Goal: Task Accomplishment & Management: Complete application form

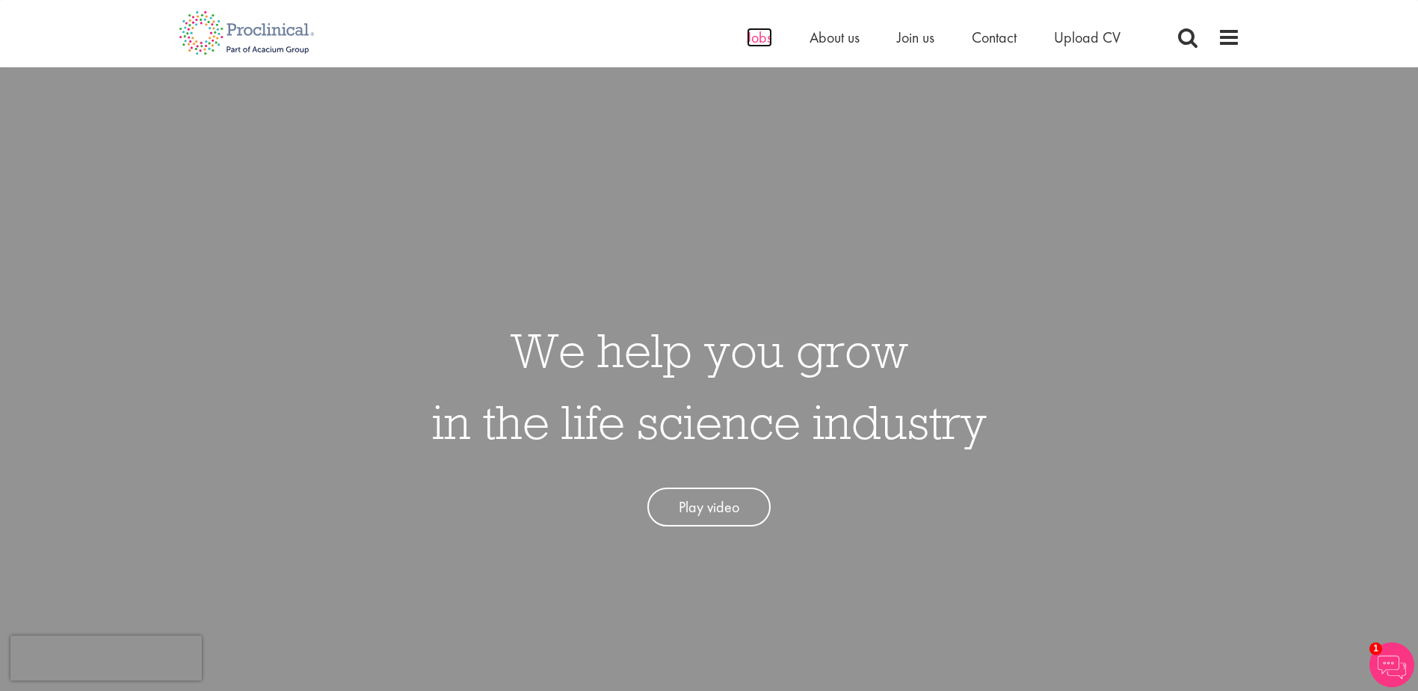
click at [754, 38] on span "Jobs" at bounding box center [759, 37] width 25 height 19
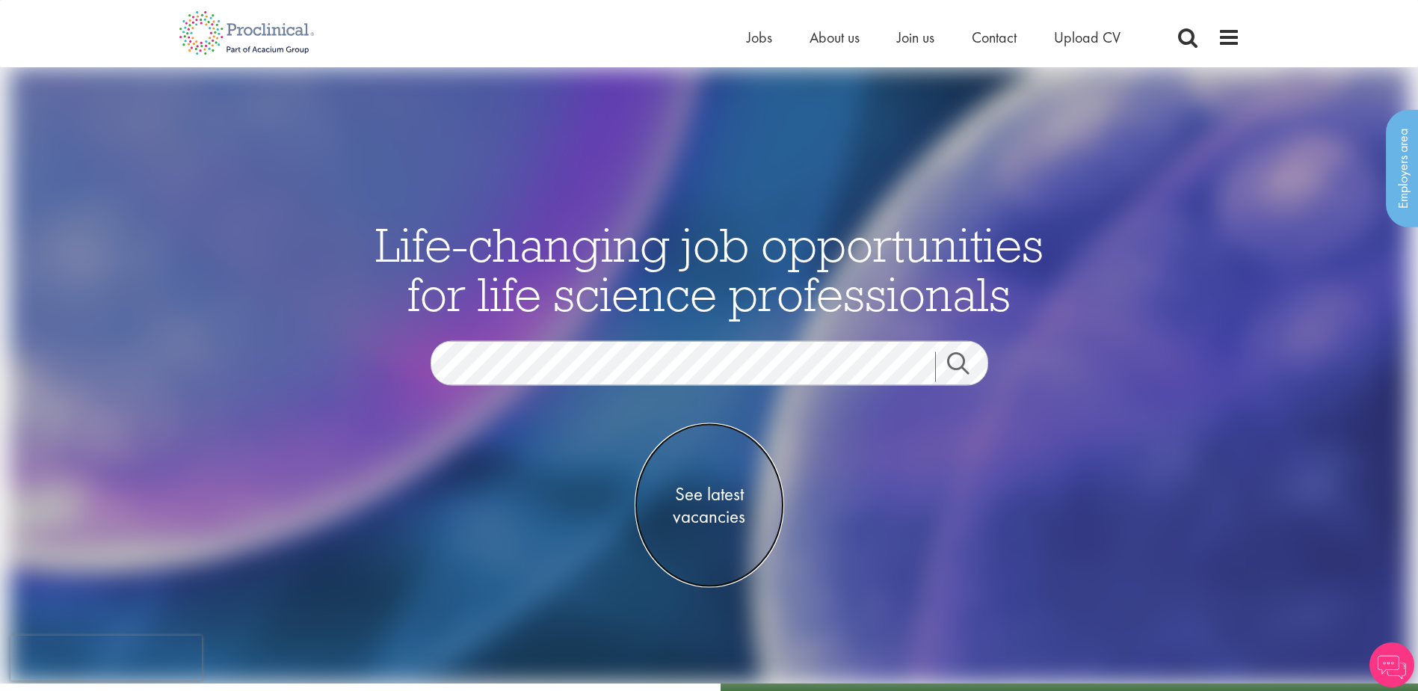
click at [706, 508] on span "See latest vacancies" at bounding box center [708, 505] width 149 height 45
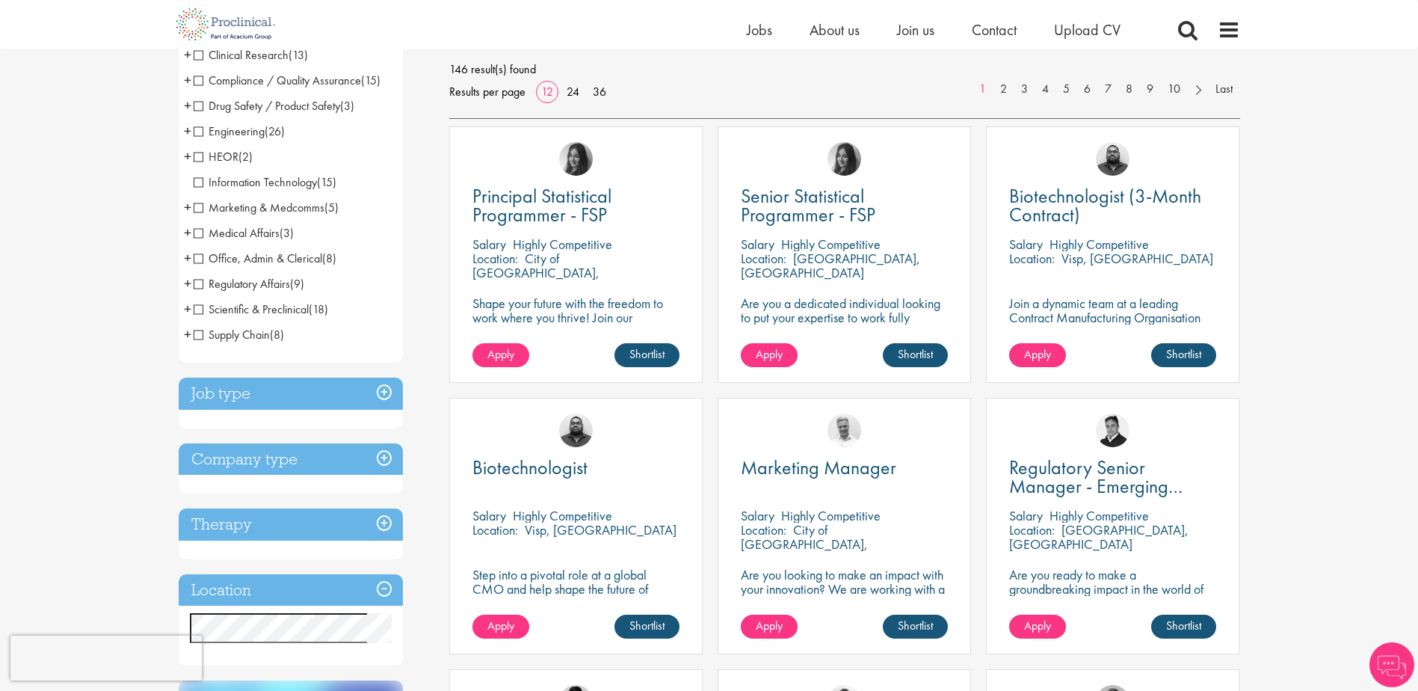
scroll to position [224, 0]
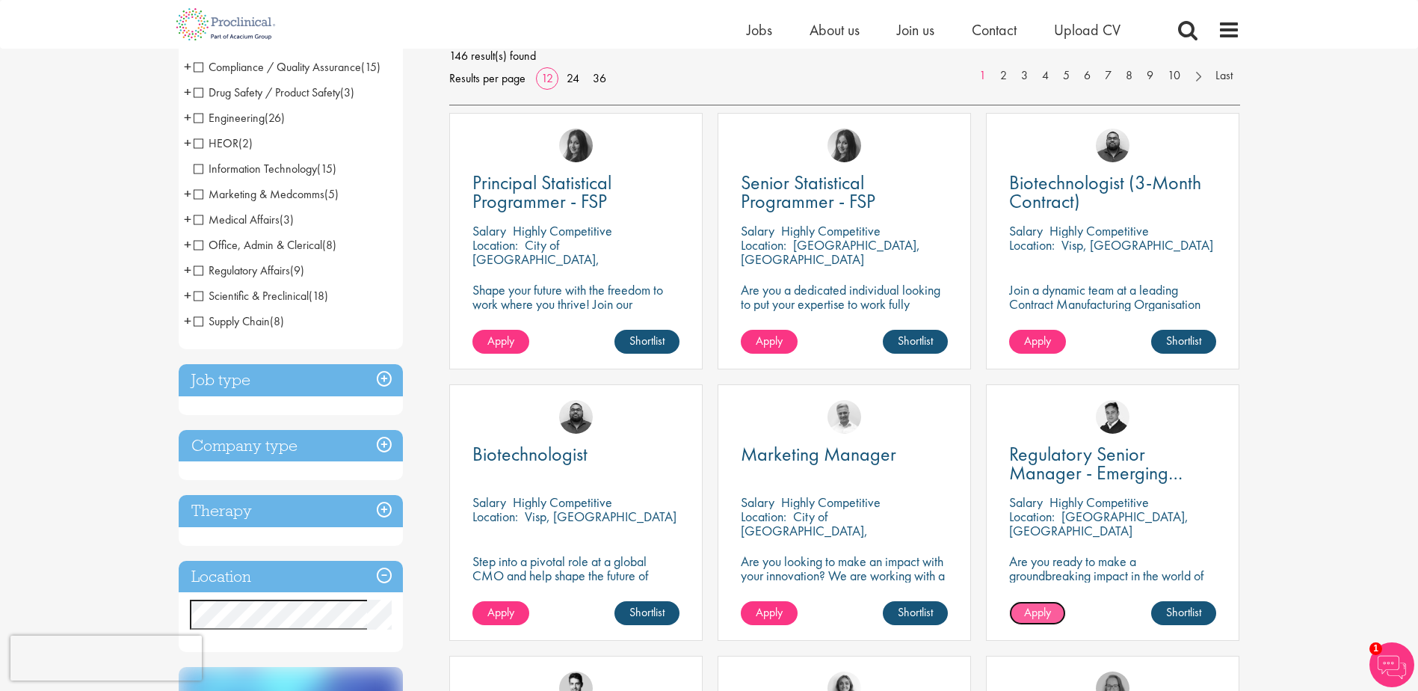
click at [1037, 617] on span "Apply" at bounding box center [1037, 612] width 27 height 16
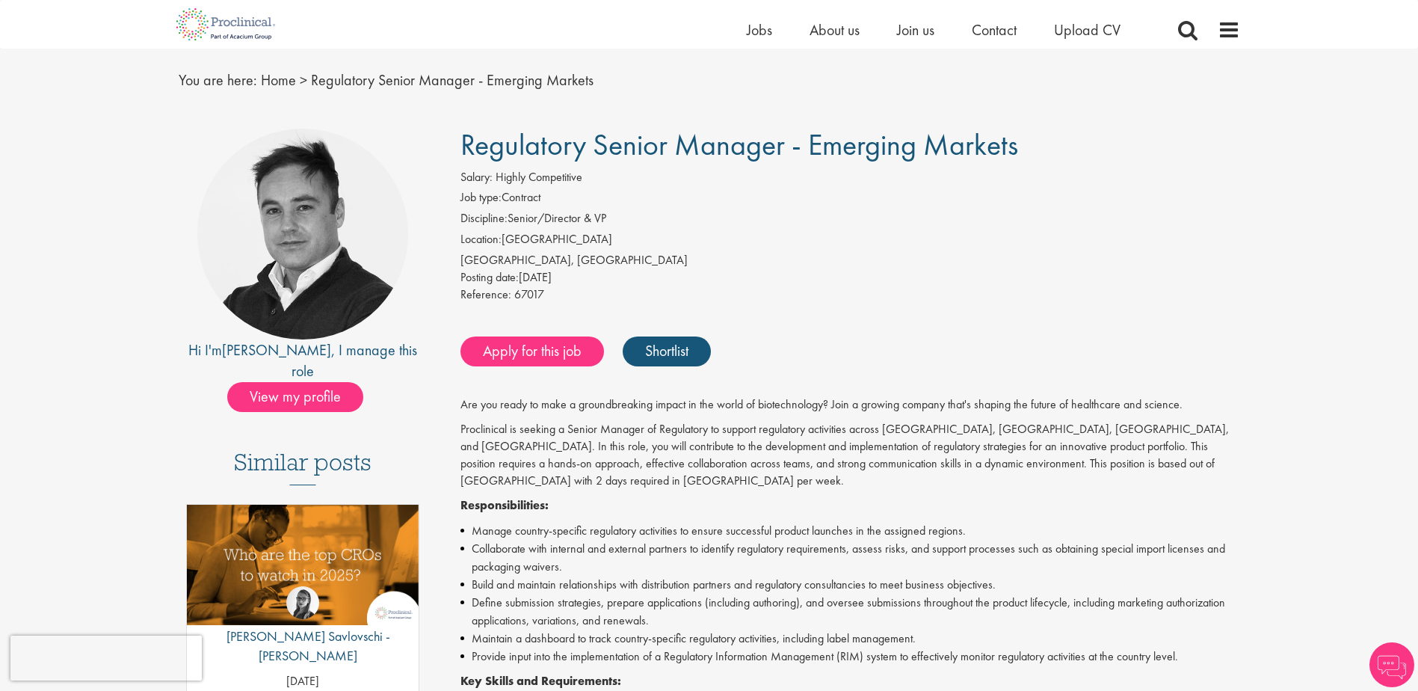
scroll to position [75, 0]
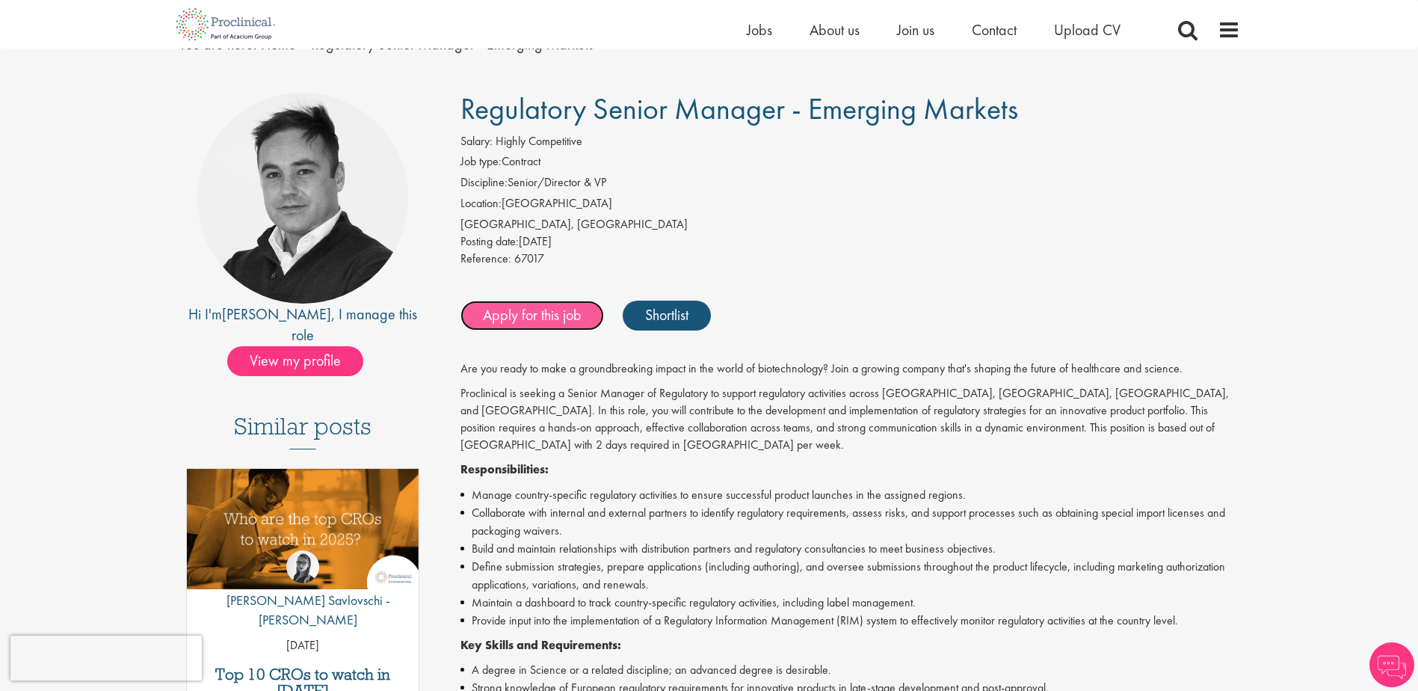
click at [525, 319] on link "Apply for this job" at bounding box center [531, 315] width 143 height 30
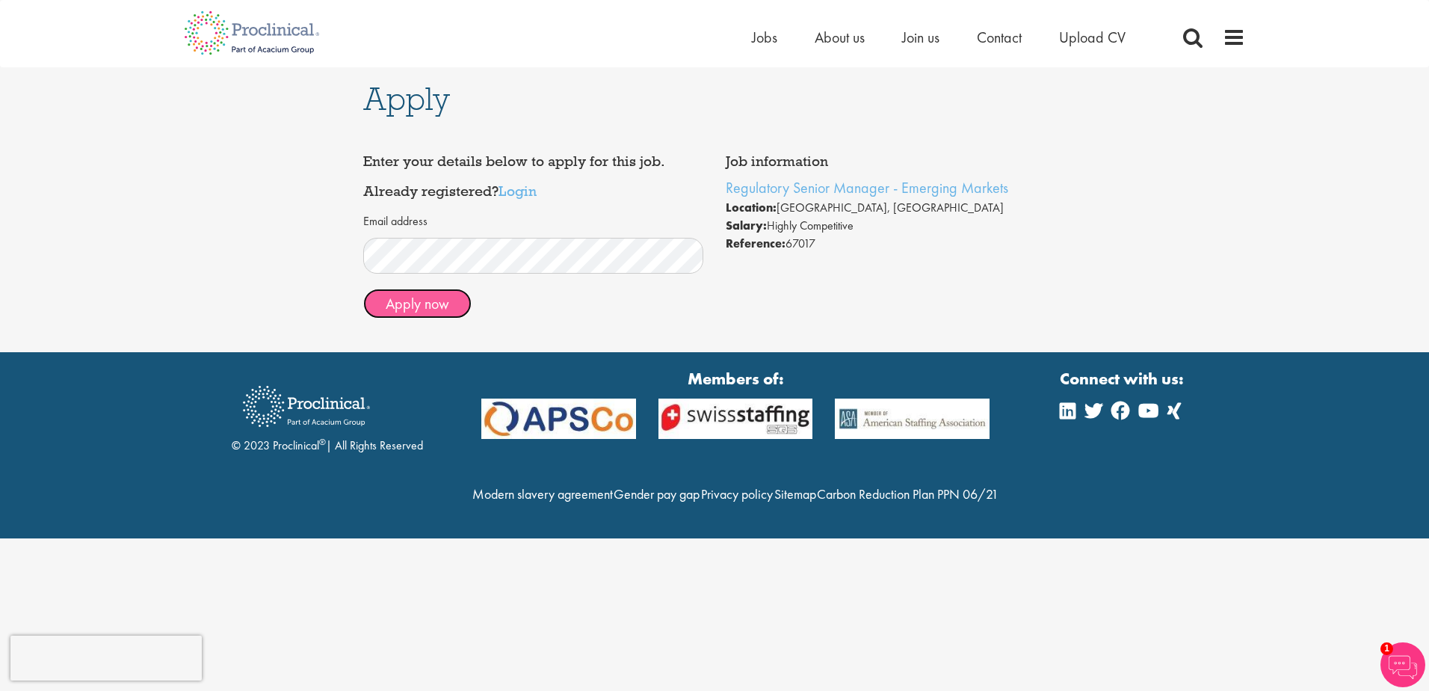
click at [433, 303] on button "Apply now" at bounding box center [417, 303] width 108 height 30
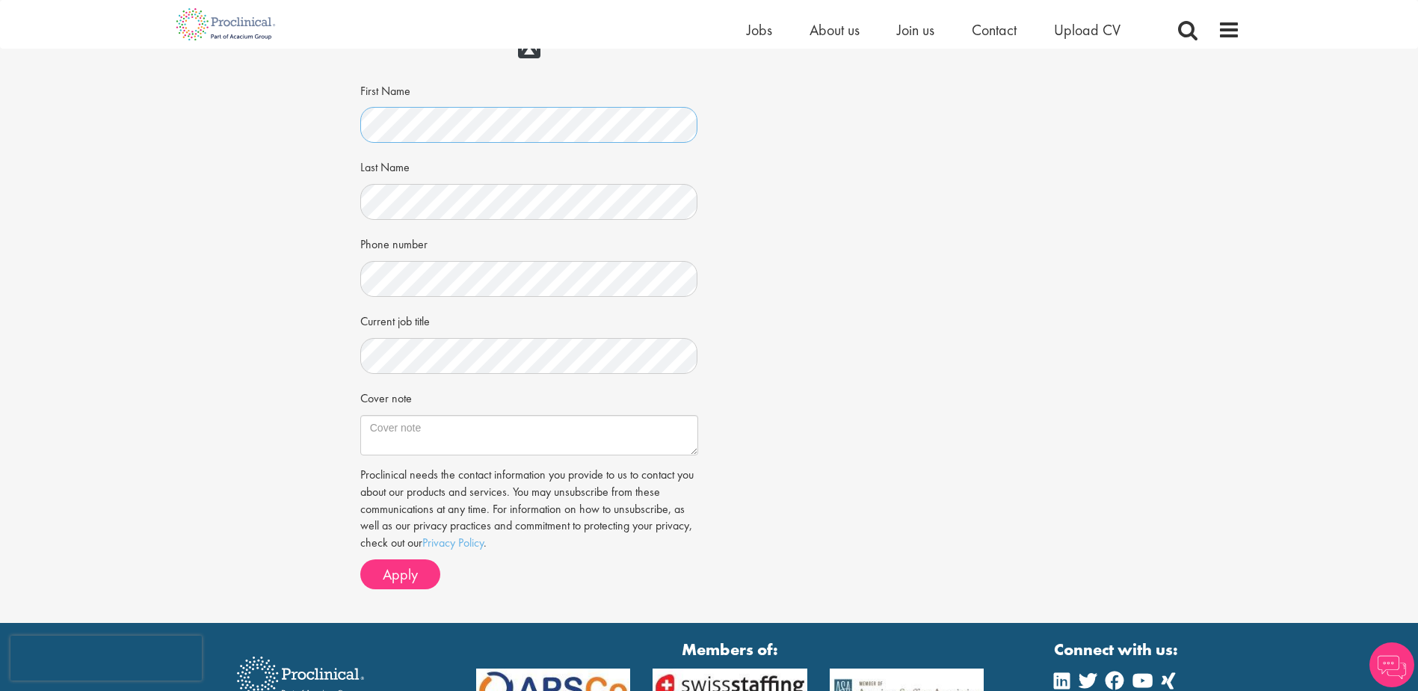
scroll to position [224, 0]
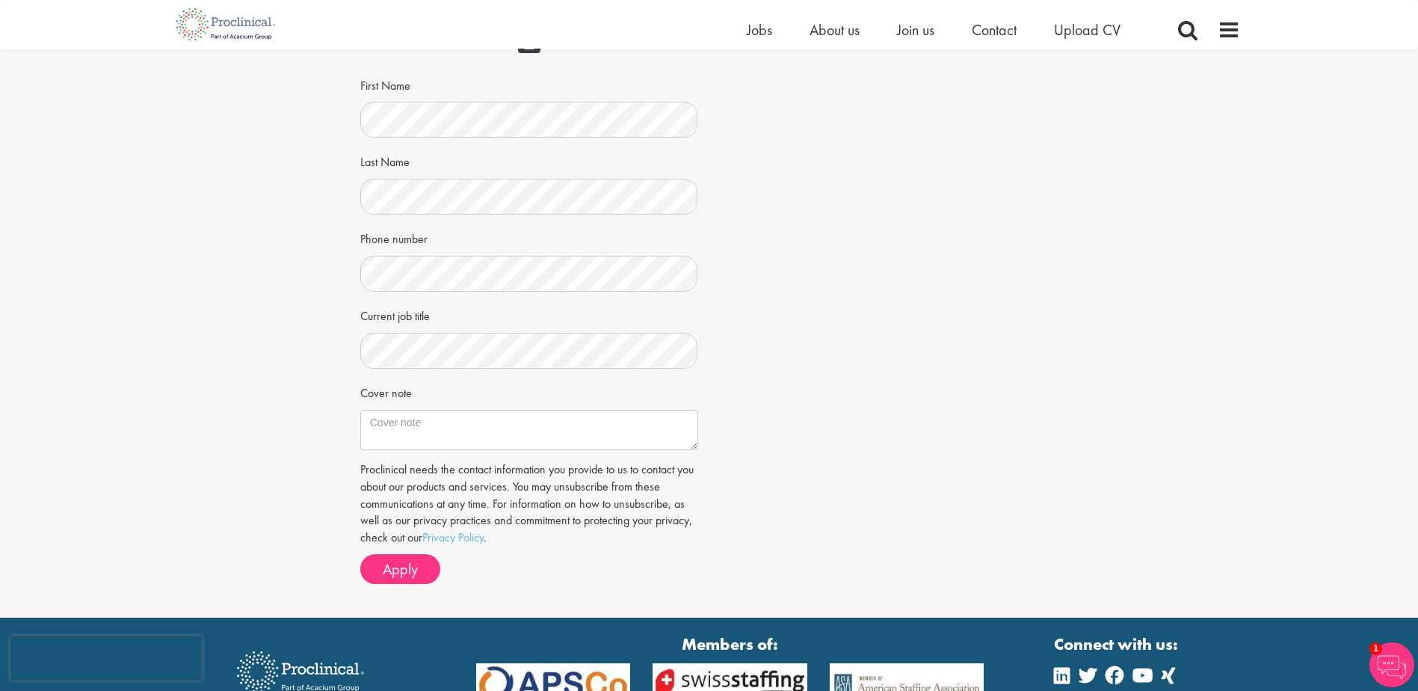
click at [608, 382] on div "Cover note" at bounding box center [529, 415] width 338 height 70
click at [524, 429] on textarea "Cover note" at bounding box center [529, 430] width 338 height 40
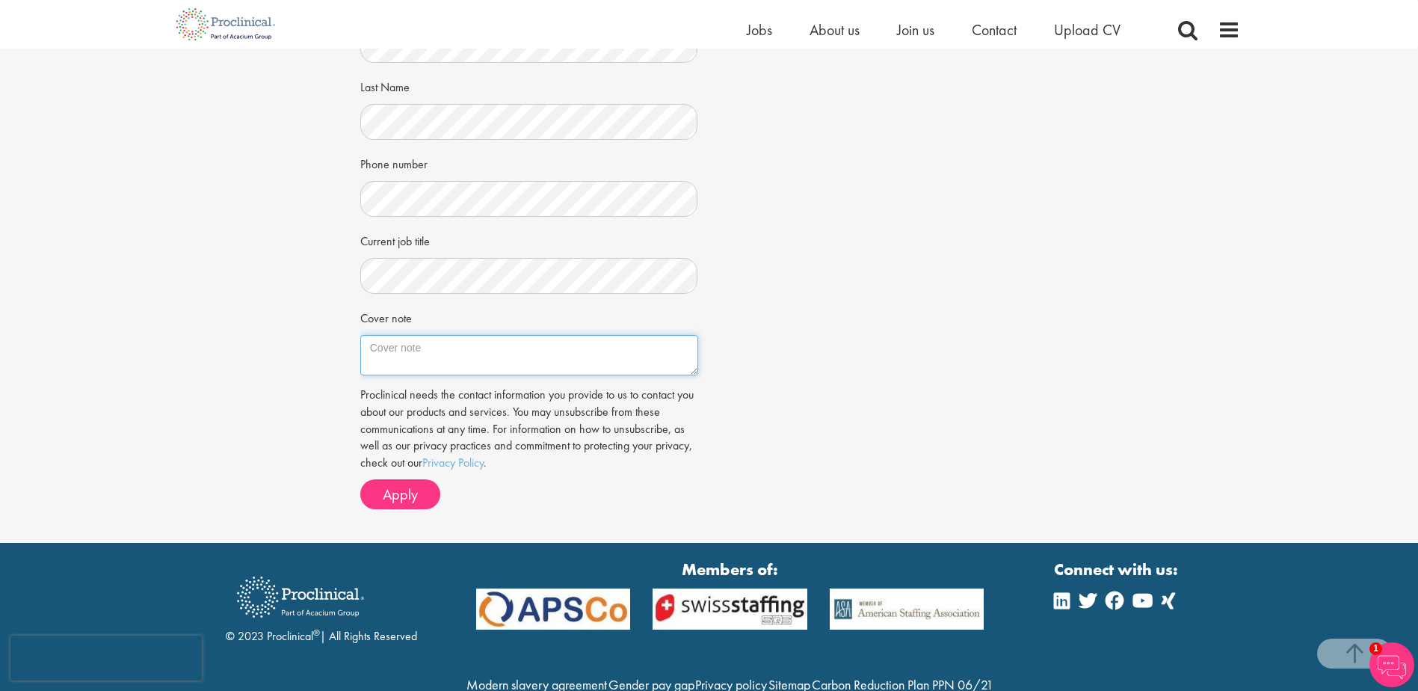
click at [437, 352] on textarea "Cover note" at bounding box center [529, 355] width 338 height 40
paste textarea "Global Regulatory Affairs leader; with over 25 years in the Animal Health indus…"
type textarea "Global Regulatory Affairs leader; with over 25 years in the Animal Health indus…"
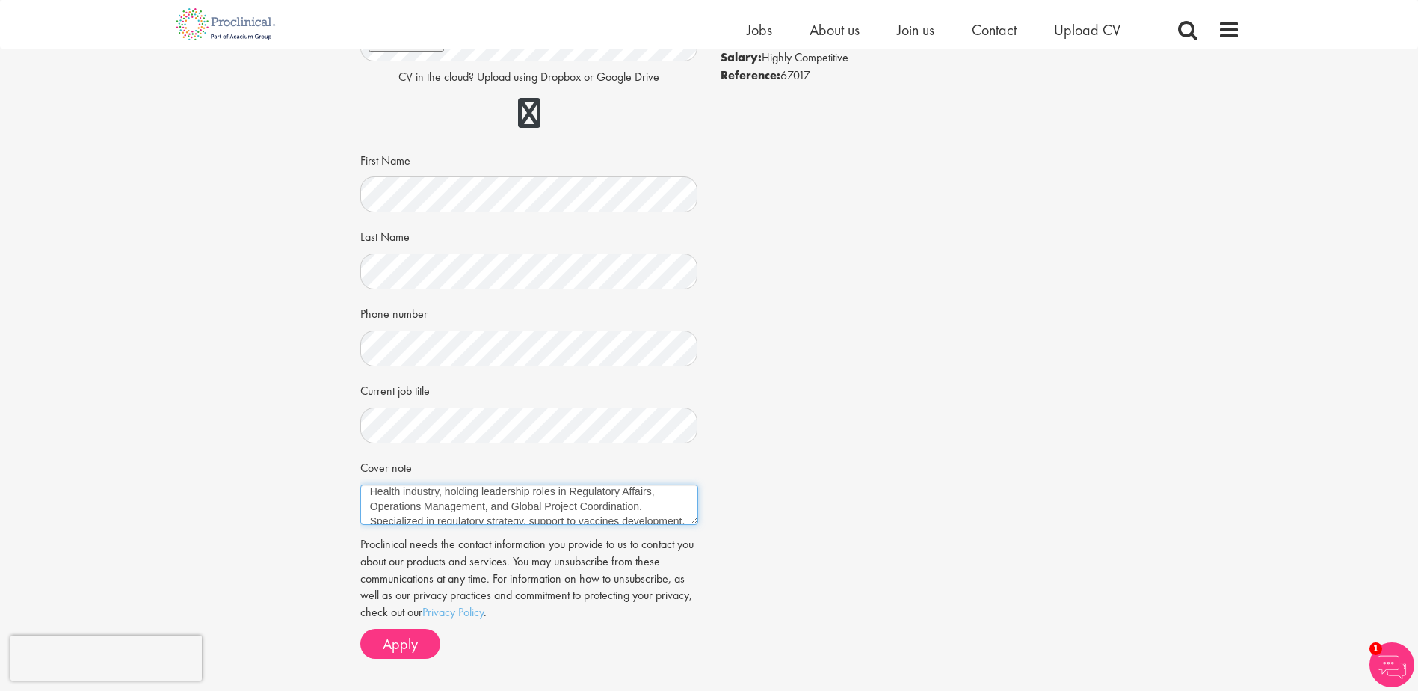
scroll to position [0, 0]
drag, startPoint x: 619, startPoint y: 499, endPoint x: 554, endPoint y: 496, distance: 65.1
click at [554, 496] on textarea "Global Regulatory Affairs leader; with over 25 years in the Animal Health indus…" at bounding box center [529, 504] width 338 height 40
click at [605, 501] on textarea "Global Regulatory Affairs leader; with over 25 years in the Animal Health indus…" at bounding box center [529, 504] width 338 height 40
drag, startPoint x: 620, startPoint y: 494, endPoint x: 649, endPoint y: 492, distance: 29.9
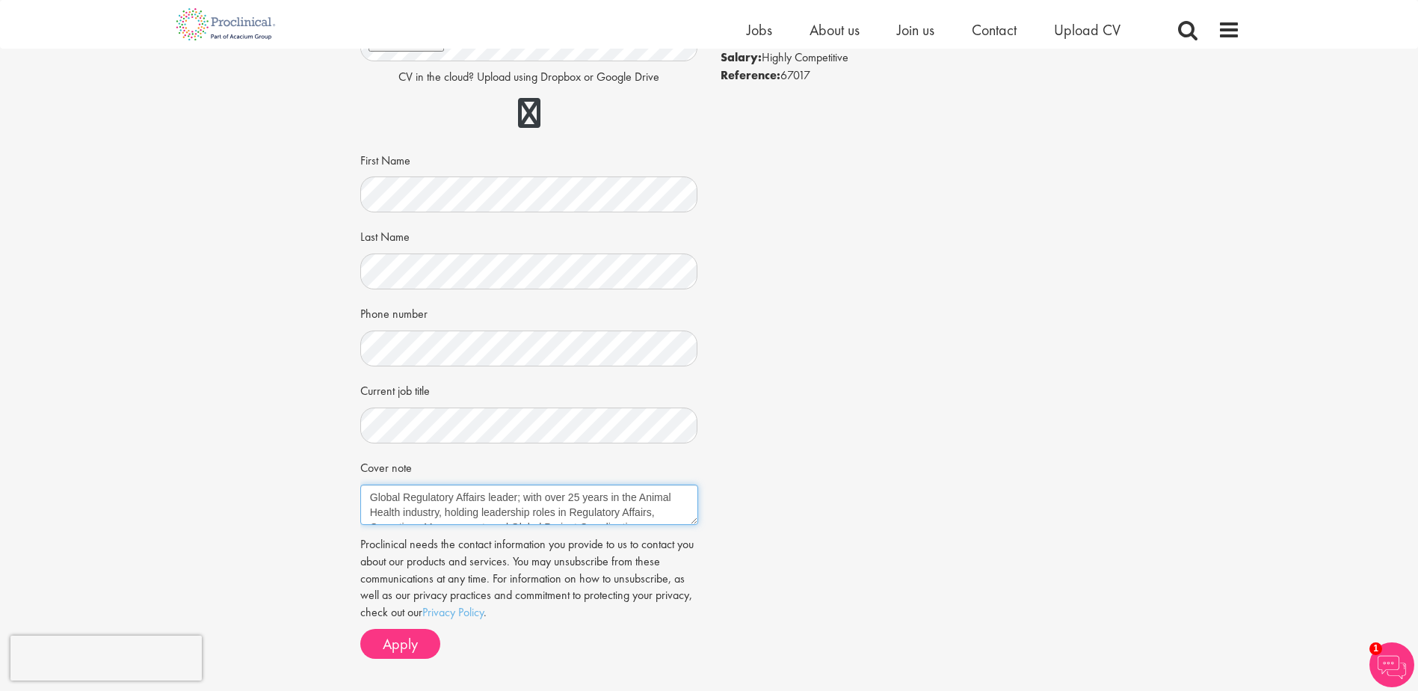
click at [649, 492] on textarea "Global Regulatory Affairs leader; with over 25 years in the Animal Health indus…" at bounding box center [529, 504] width 338 height 40
drag, startPoint x: 611, startPoint y: 510, endPoint x: 352, endPoint y: 489, distance: 259.4
click at [352, 489] on div "Apply Job information Regulatory Senior Manager - Emerging Markets Location: Am…" at bounding box center [709, 295] width 720 height 793
paste textarea "Global Regulatory Affairs leader; with over 25 years in the Animal Health indus…"
drag, startPoint x: 661, startPoint y: 510, endPoint x: 352, endPoint y: 489, distance: 309.4
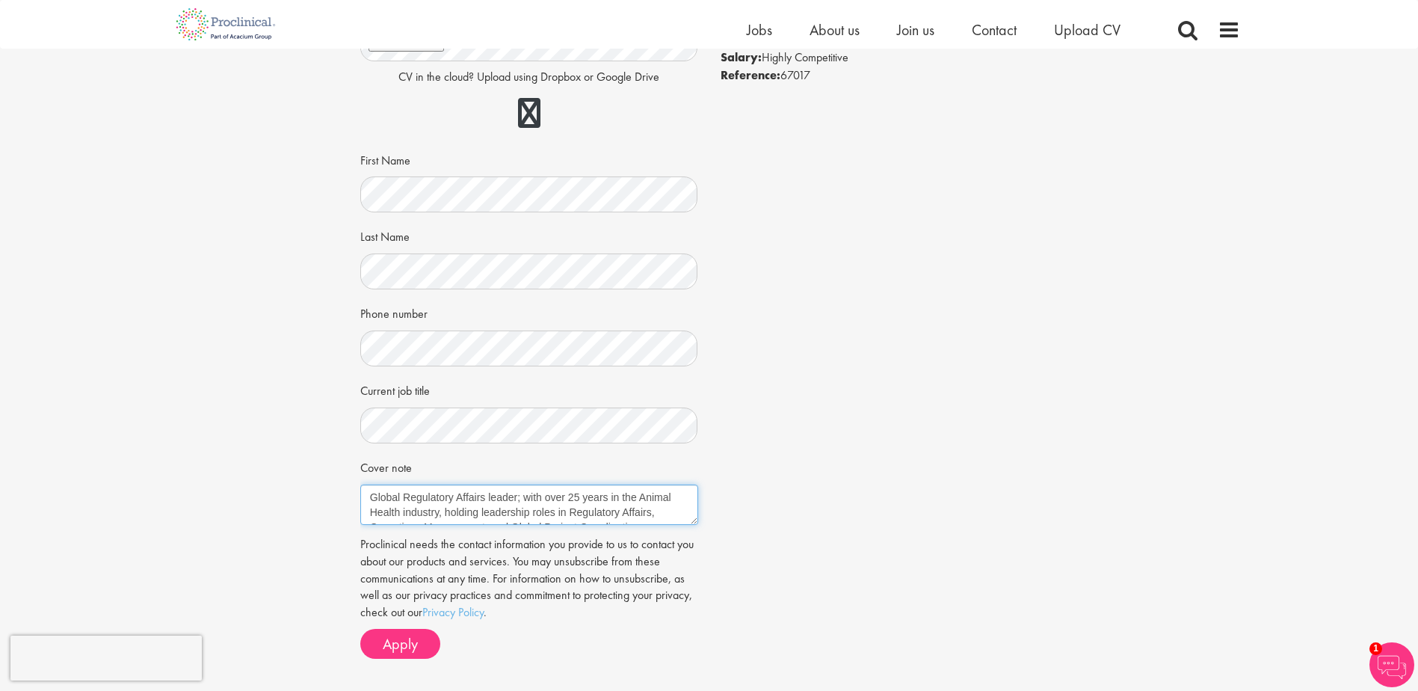
click at [352, 489] on div "Apply Job information Regulatory Senior Manager - Emerging Markets Location: Am…" at bounding box center [709, 295] width 720 height 793
drag, startPoint x: 623, startPoint y: 515, endPoint x: 324, endPoint y: 481, distance: 300.2
click at [324, 481] on div "Apply Job information Regulatory Senior Manager - Emerging Markets Location: Am…" at bounding box center [709, 295] width 1440 height 793
type textarea "."
paste textarea "Extensive experience with EU, USDA, ASIA, LATAM, GCC, AFRICA, … regulatory fram…"
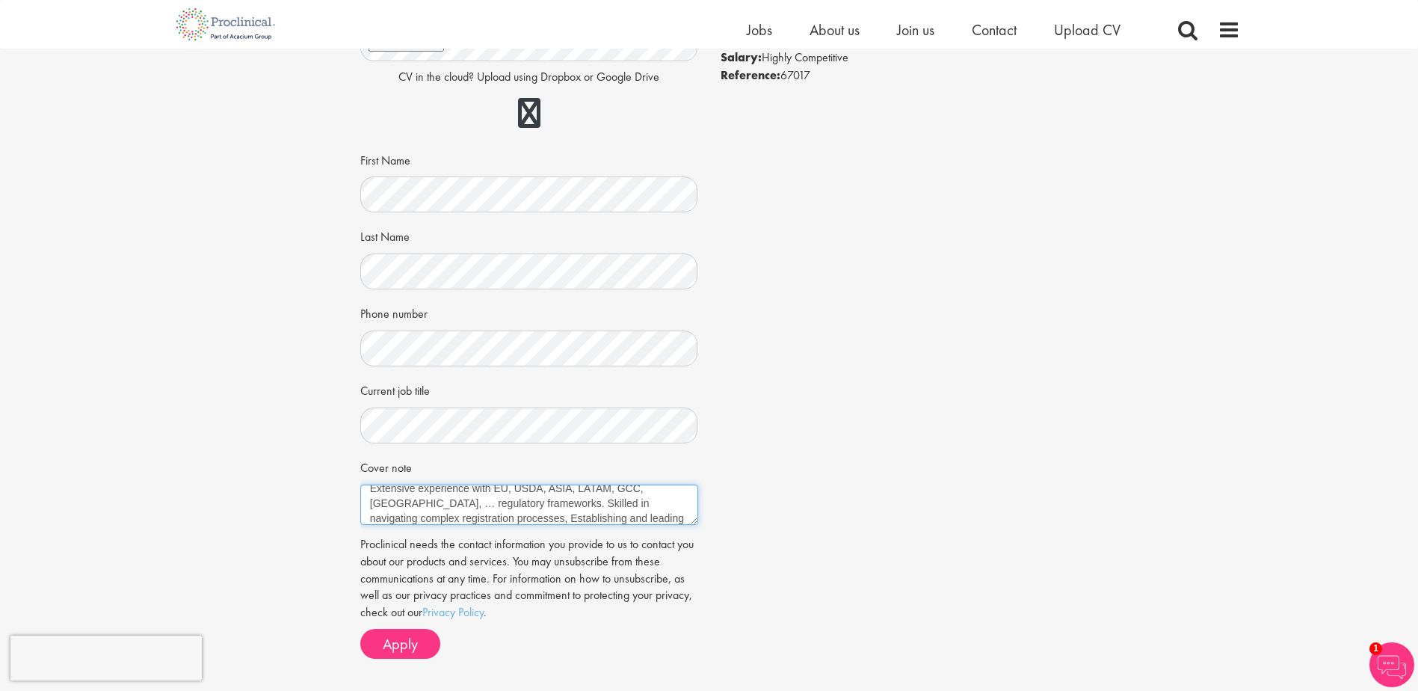
scroll to position [24, 0]
click at [589, 506] on textarea "Extensive experience with EU, USDA, ASIA, LATAM, GCC, AFRICA, … regulatory fram…" at bounding box center [529, 504] width 338 height 40
click at [443, 523] on textarea "Extensive experience with EU, USDA, ASIA, LATAM, GCC, AFRICA, … regulatory fram…" at bounding box center [529, 504] width 338 height 40
click at [646, 495] on textarea "Extensive experience with EU, USDA, ASIA, LATAM, GCC, AFRICA, … regulatory fram…" at bounding box center [529, 504] width 338 height 40
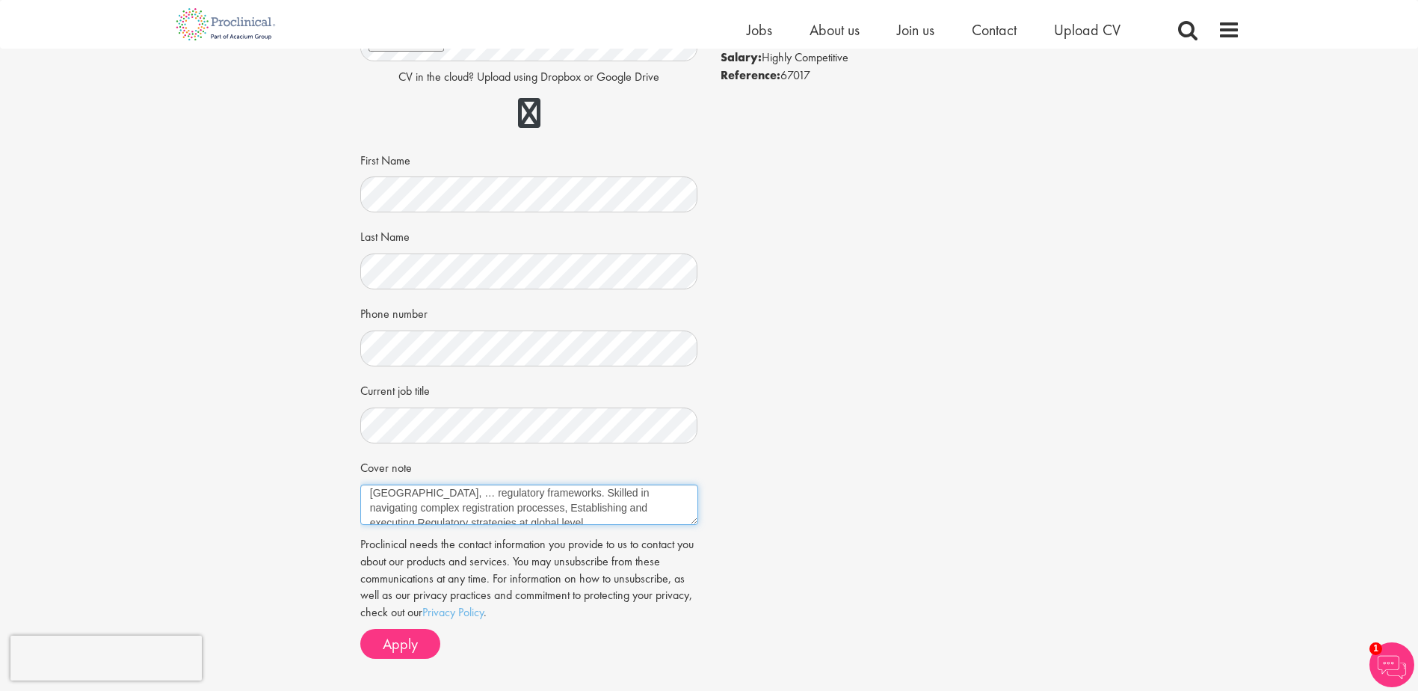
scroll to position [30, 0]
click at [582, 510] on textarea "Extensive experience with EU, USDA, ASIA, LATAM, GCC, MENA, AFRICA, … regulator…" at bounding box center [529, 504] width 338 height 40
type textarea "Extensive experience with EU, USDA, ASIA, LATAM, GCC, MENA, AFRICA, … regulator…"
drag, startPoint x: 401, startPoint y: 640, endPoint x: 558, endPoint y: 503, distance: 208.2
click at [558, 503] on form "CV in the cloud? Upload using Dropbox or Google Drive First Name Last Name" at bounding box center [528, 333] width 315 height 650
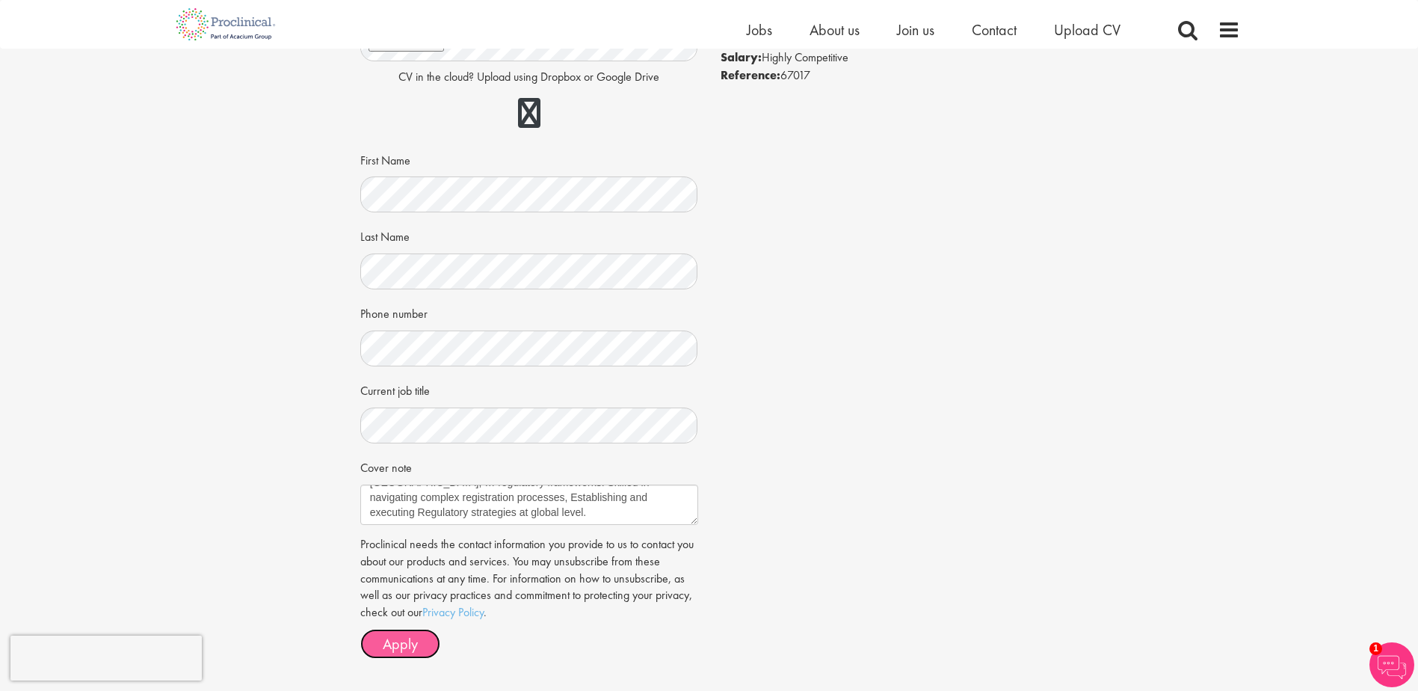
click at [413, 641] on span "Apply" at bounding box center [400, 643] width 35 height 19
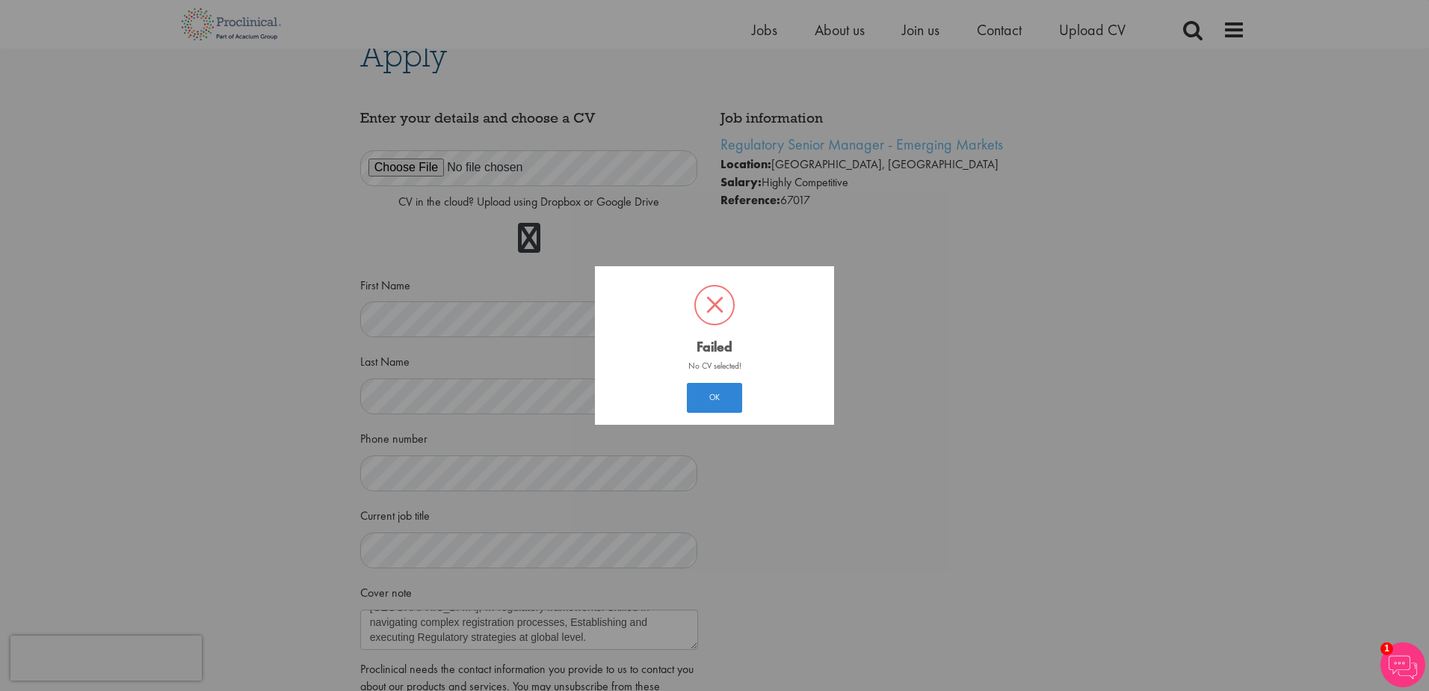
scroll to position [8, 0]
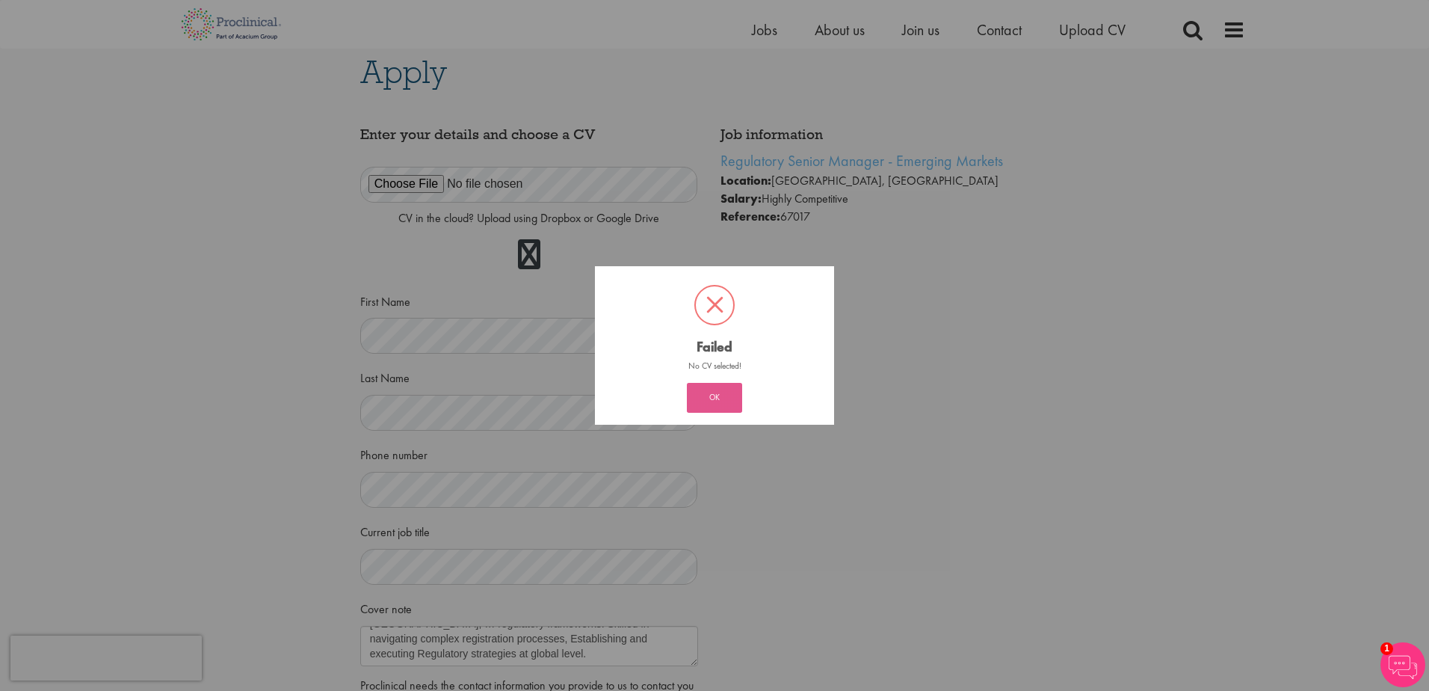
click at [697, 386] on button "OK" at bounding box center [714, 398] width 55 height 30
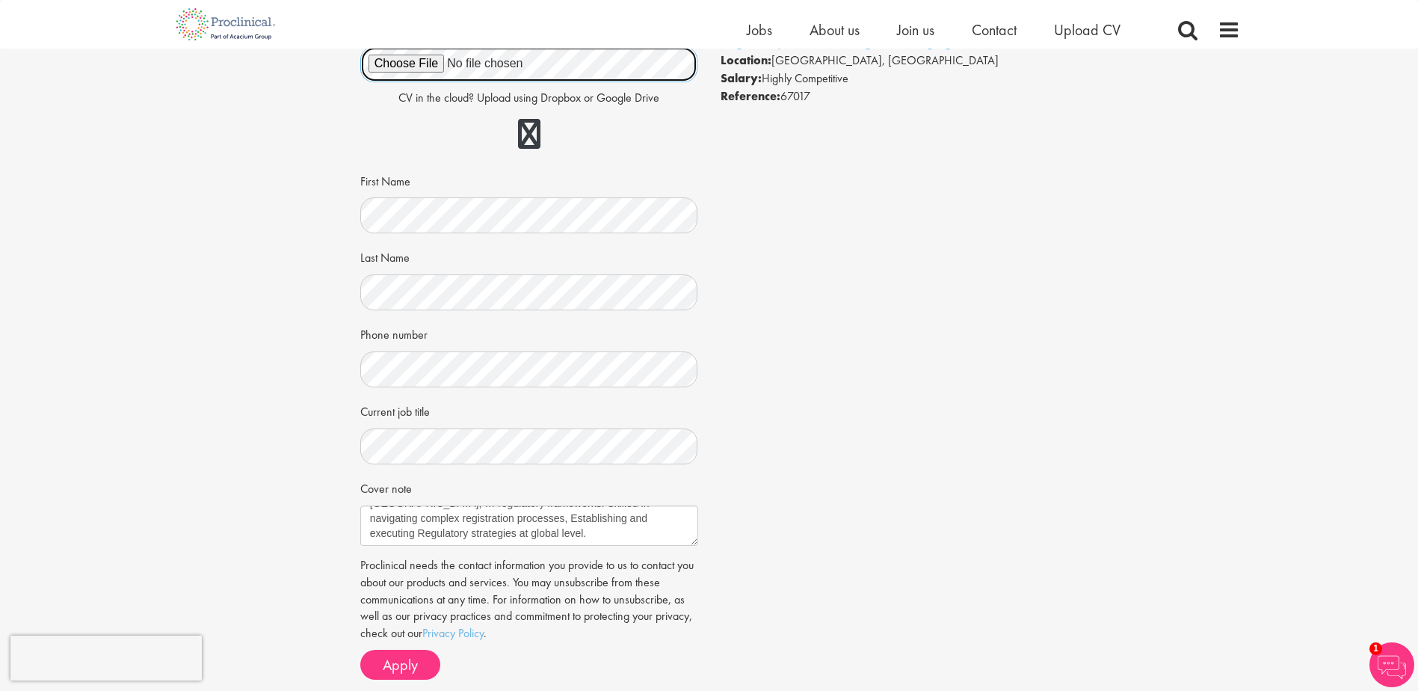
scroll to position [299, 0]
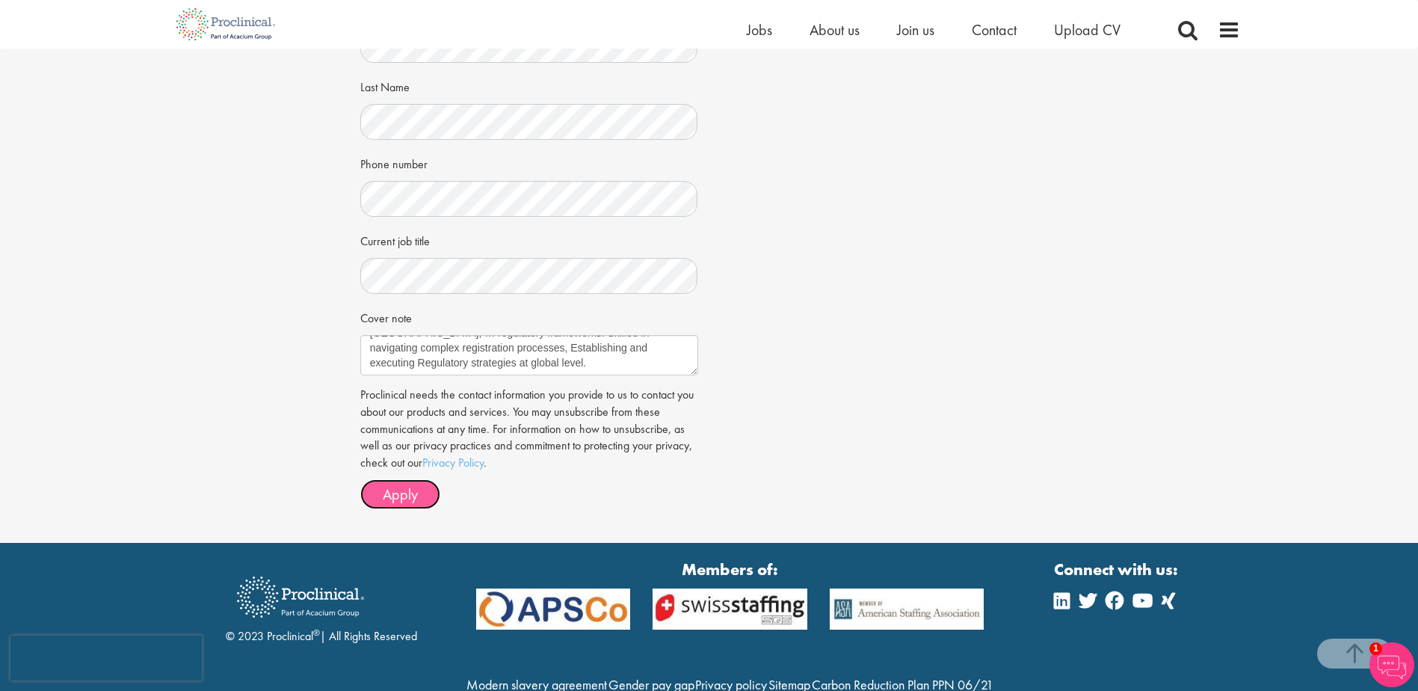
click at [373, 496] on button "Apply" at bounding box center [400, 494] width 80 height 30
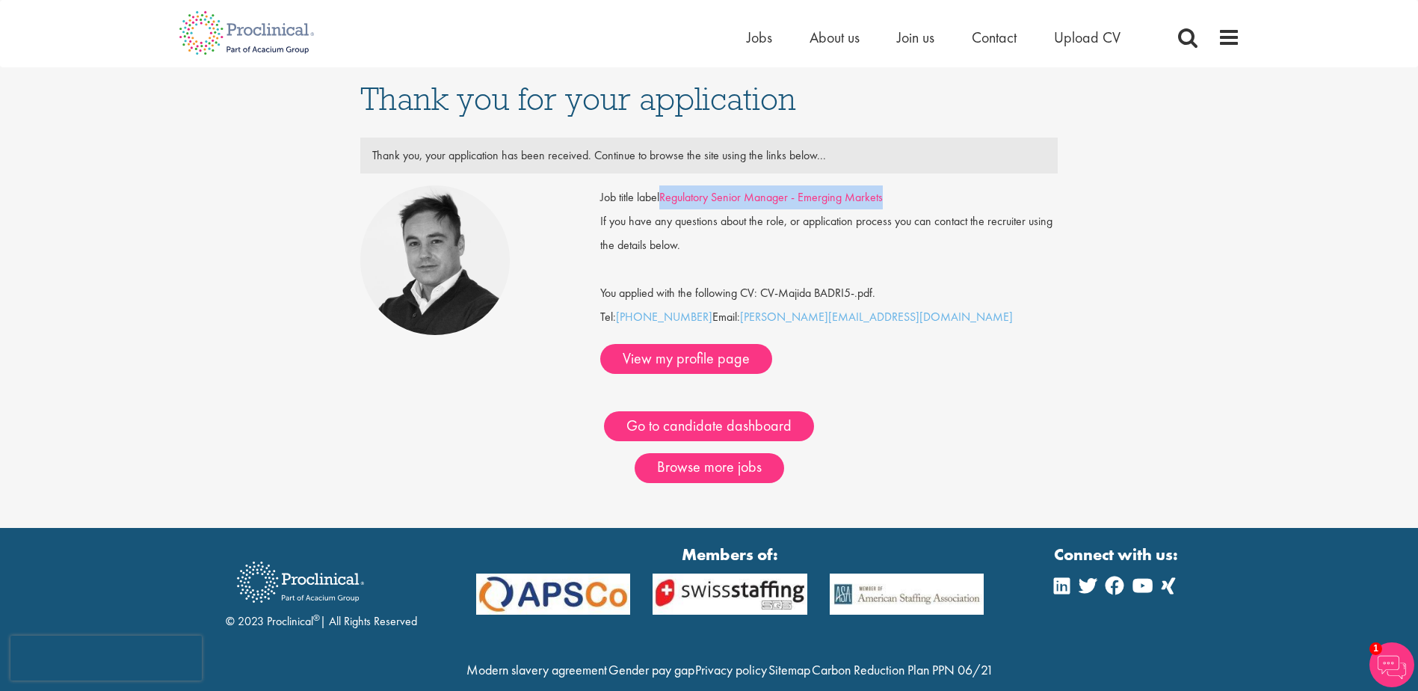
drag, startPoint x: 899, startPoint y: 200, endPoint x: 664, endPoint y: 203, distance: 234.7
click at [664, 203] on div "Job title label Regulatory Senior Manager - Emerging Markets" at bounding box center [829, 197] width 480 height 24
copy link "Regulatory Senior Manager - Emerging Markets"
